Goal: Task Accomplishment & Management: Use online tool/utility

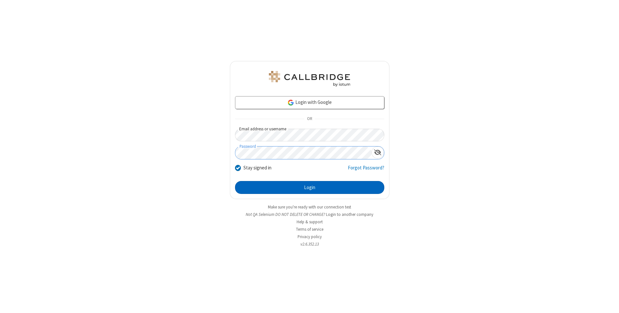
click at [310, 187] on button "Login" at bounding box center [309, 187] width 149 height 13
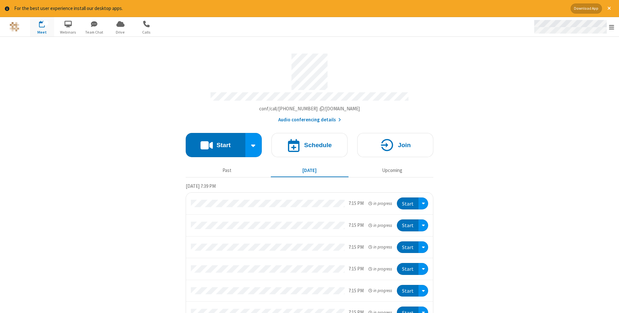
click at [612, 27] on span "Open menu" at bounding box center [611, 27] width 5 height 6
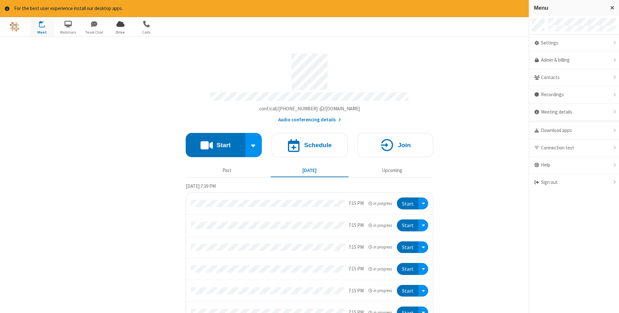
click at [120, 32] on span "Drive" at bounding box center [120, 32] width 24 height 6
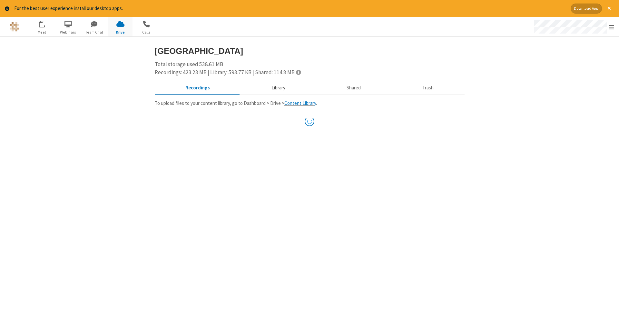
click at [277, 87] on button "Library" at bounding box center [278, 88] width 75 height 12
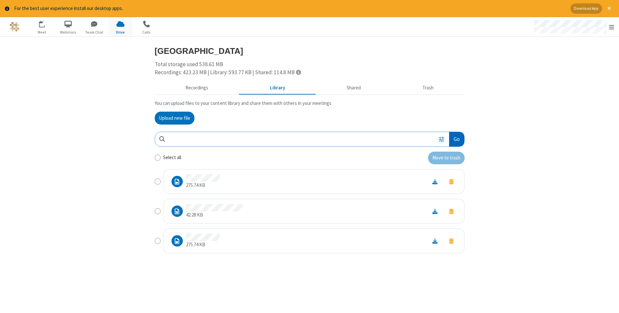
click at [456, 139] on button "Go" at bounding box center [456, 139] width 15 height 15
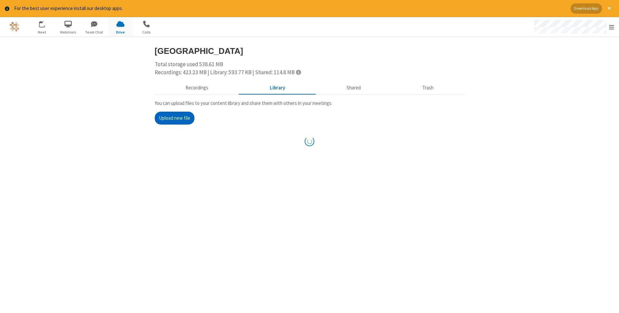
click at [174, 118] on button "Upload new file" at bounding box center [175, 118] width 40 height 13
